Goal: Transaction & Acquisition: Obtain resource

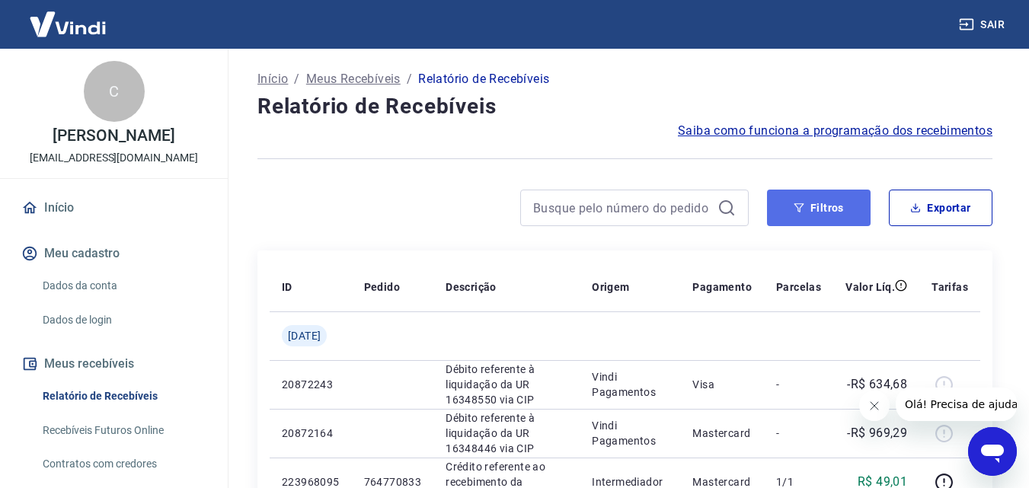
click at [807, 216] on button "Filtros" at bounding box center [819, 208] width 104 height 37
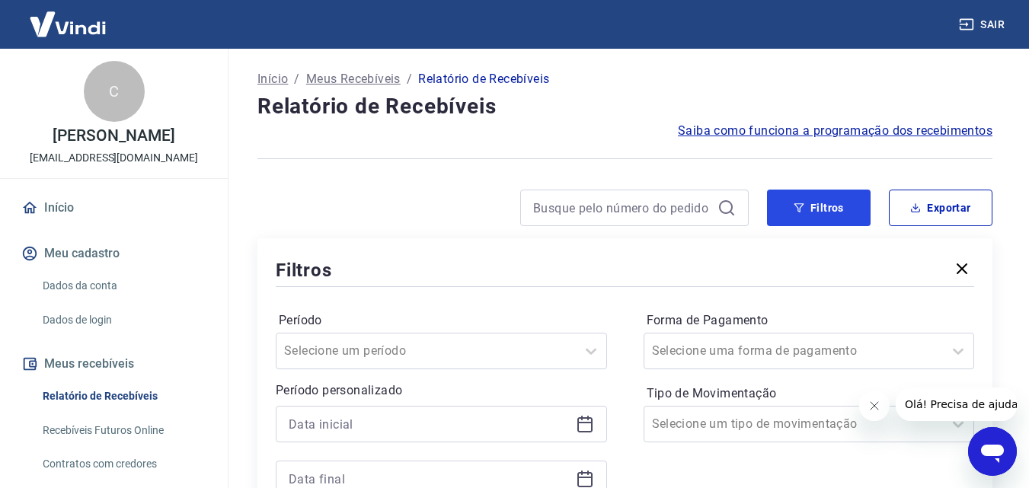
scroll to position [229, 0]
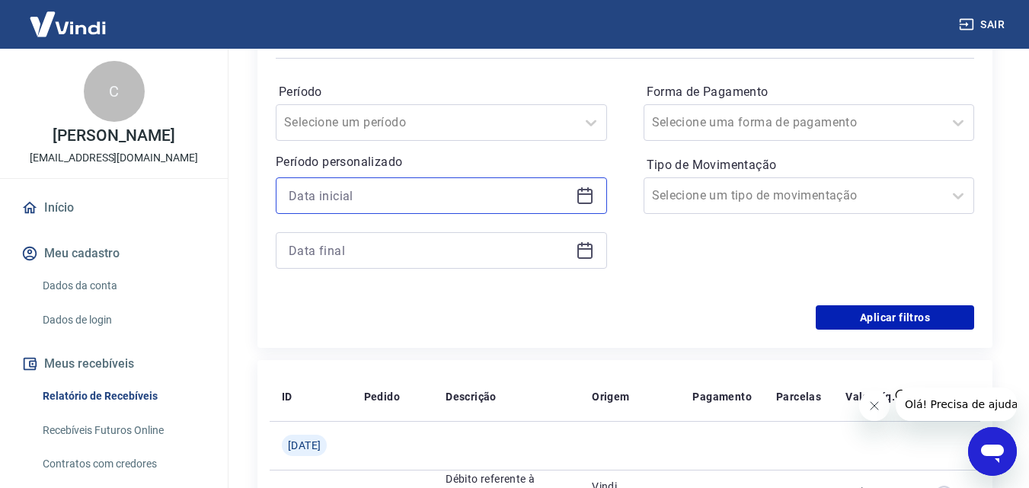
click at [334, 195] on input at bounding box center [429, 195] width 281 height 23
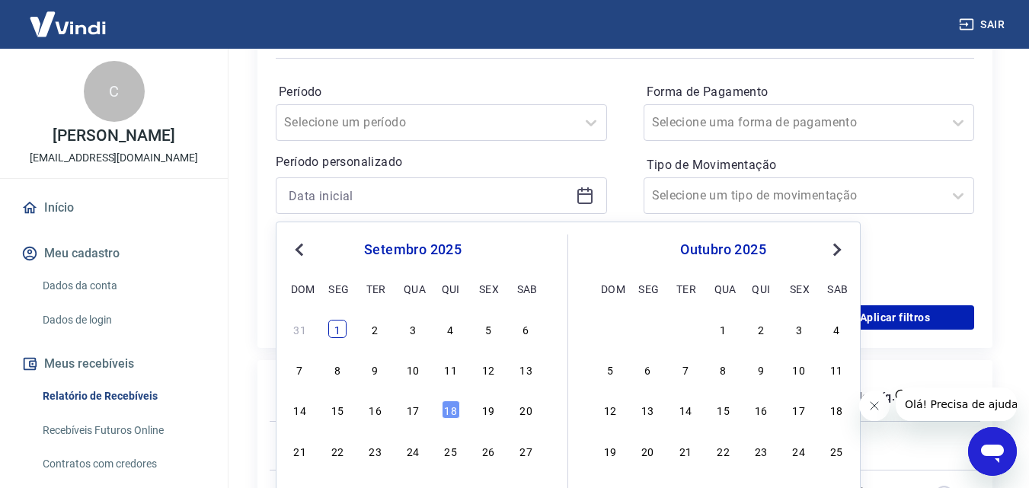
click at [335, 333] on div "1" at bounding box center [337, 329] width 18 height 18
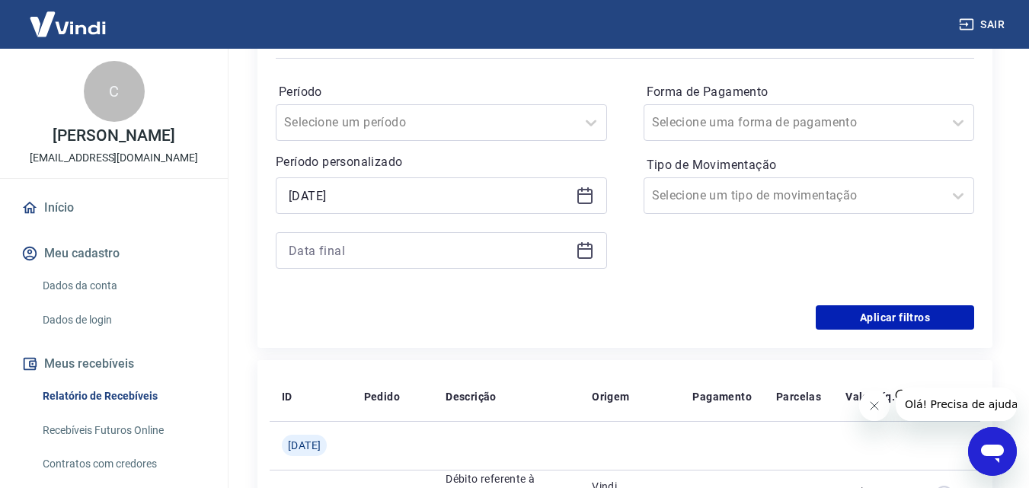
type input "[DATE]"
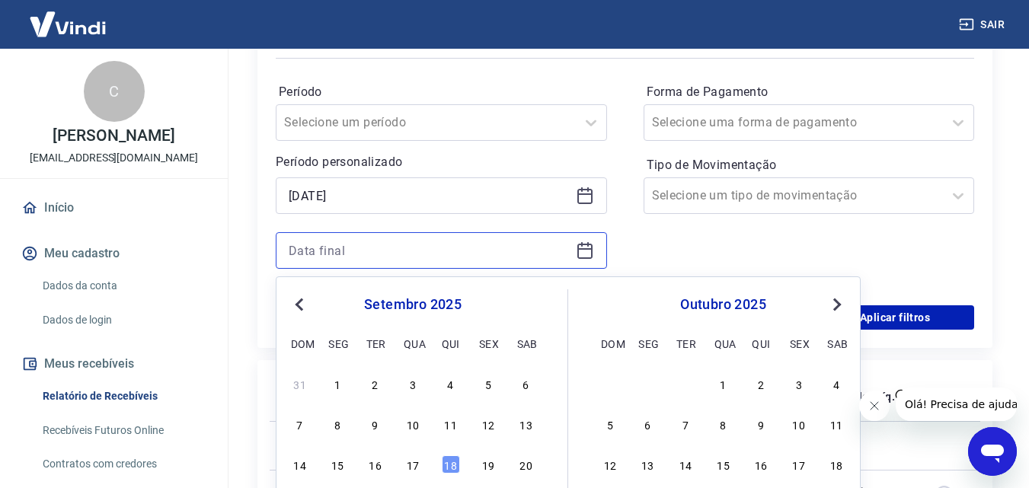
click at [455, 255] on input at bounding box center [429, 250] width 281 height 23
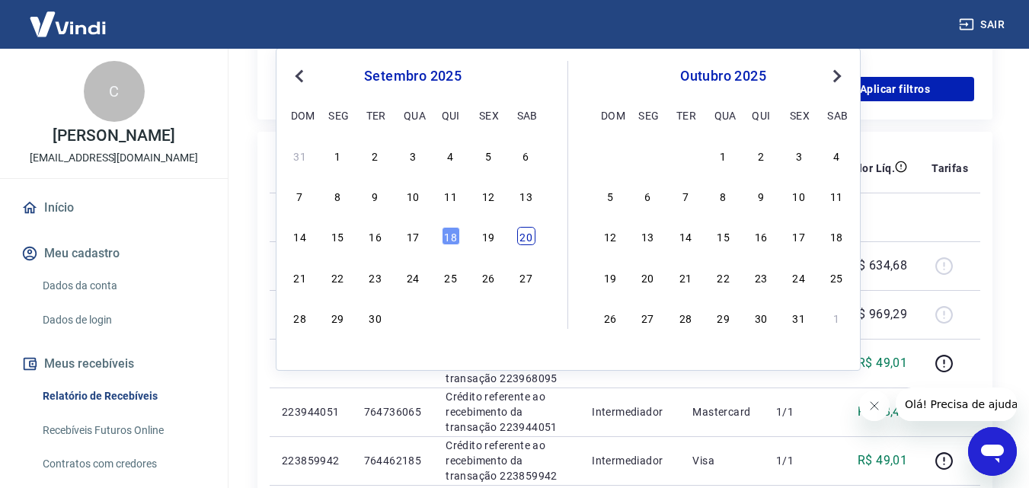
click at [528, 233] on div "20" at bounding box center [526, 236] width 18 height 18
type input "[DATE]"
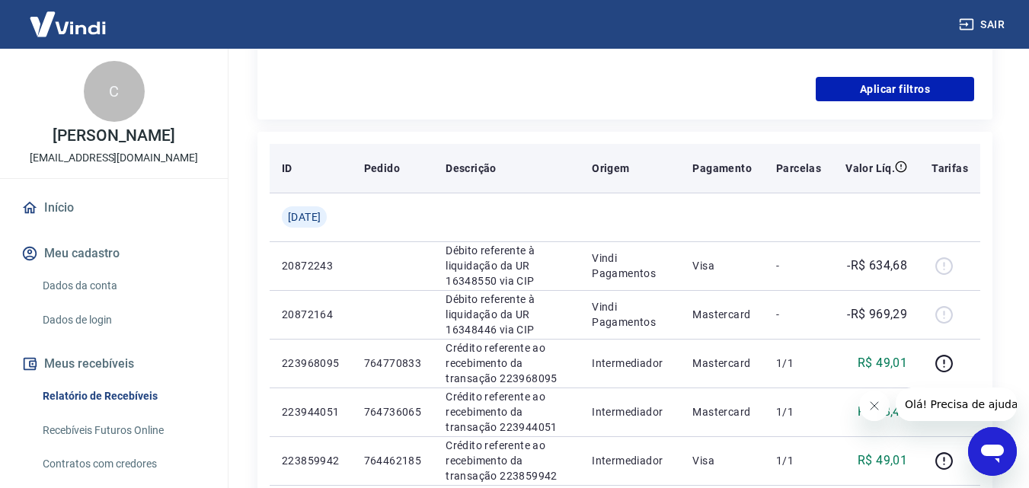
scroll to position [229, 0]
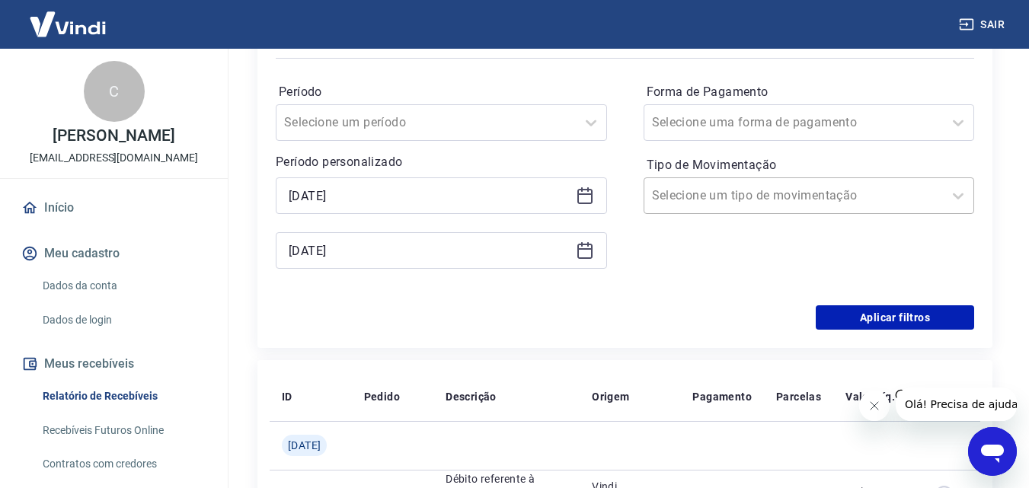
click at [746, 205] on div at bounding box center [794, 195] width 284 height 21
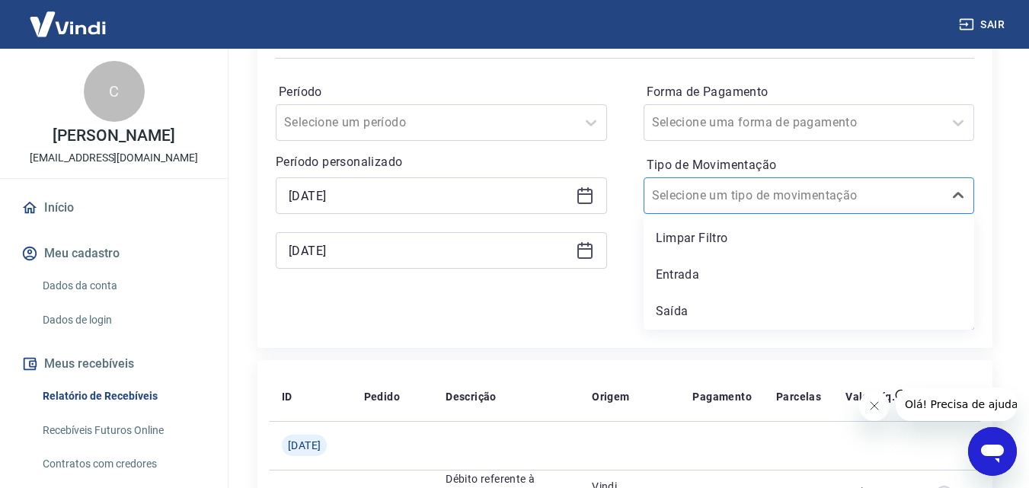
click at [746, 203] on input "Tipo de Movimentação" at bounding box center [729, 196] width 154 height 18
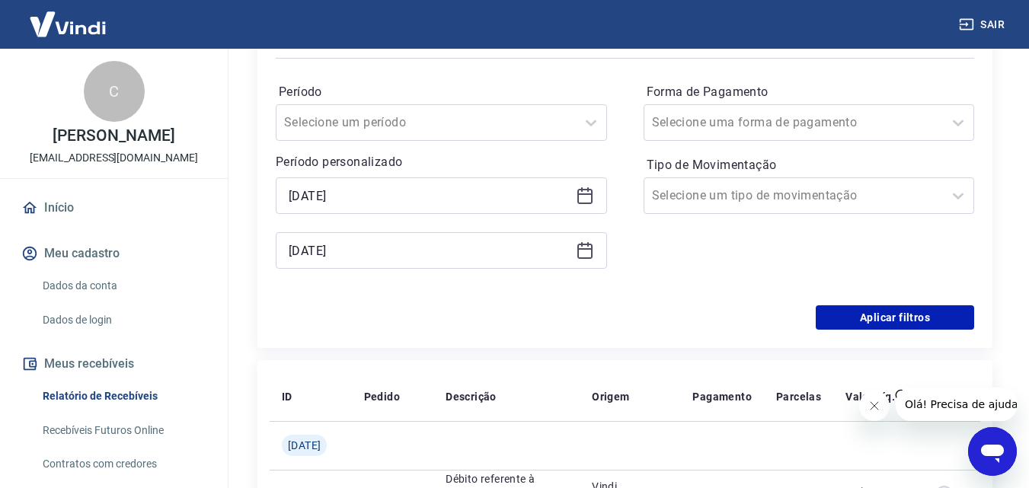
click at [619, 246] on div "Período Selecione um período Período personalizado Selected date: [DATE] [DATE]…" at bounding box center [625, 184] width 698 height 244
click at [873, 321] on button "Aplicar filtros" at bounding box center [895, 317] width 158 height 24
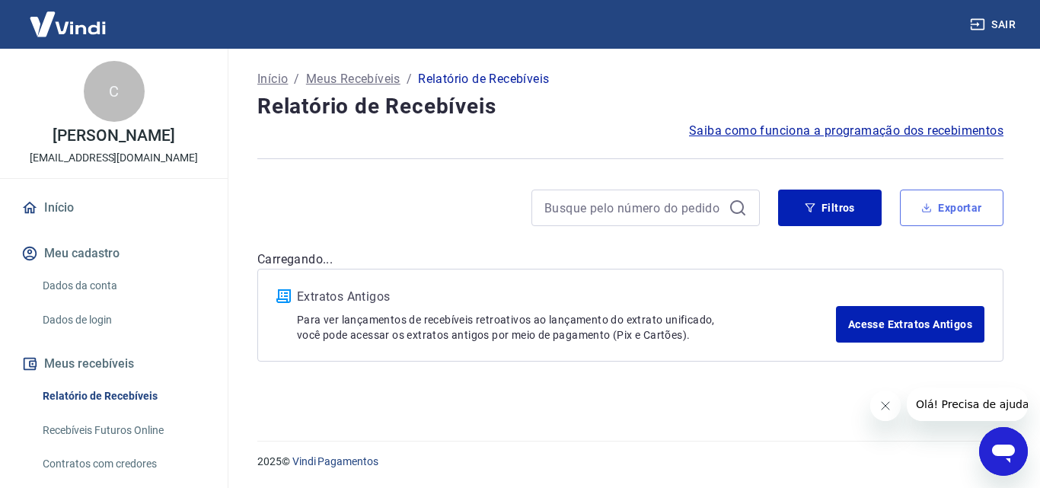
click at [970, 202] on button "Exportar" at bounding box center [952, 208] width 104 height 37
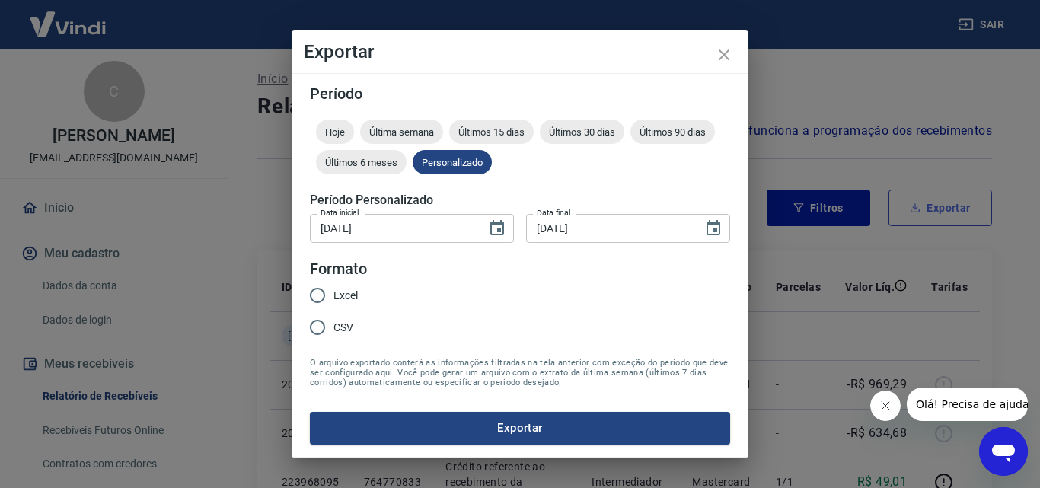
type input "[DATE]"
click at [318, 299] on input "Excel" at bounding box center [318, 296] width 32 height 32
radio input "true"
click at [563, 424] on button "Exportar" at bounding box center [520, 428] width 420 height 32
